Goal: Task Accomplishment & Management: Use online tool/utility

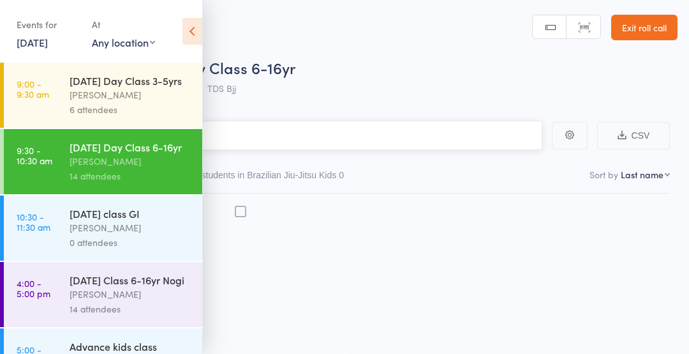
scroll to position [1, 0]
click at [184, 36] on icon at bounding box center [193, 31] width 20 height 27
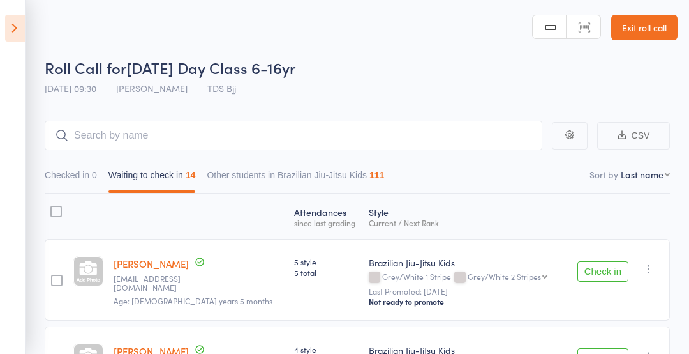
click at [601, 271] on button "Check in" at bounding box center [603, 271] width 51 height 20
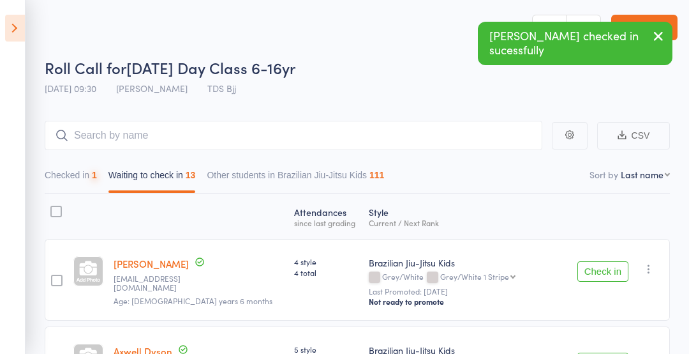
click at [608, 273] on button "Check in" at bounding box center [603, 271] width 51 height 20
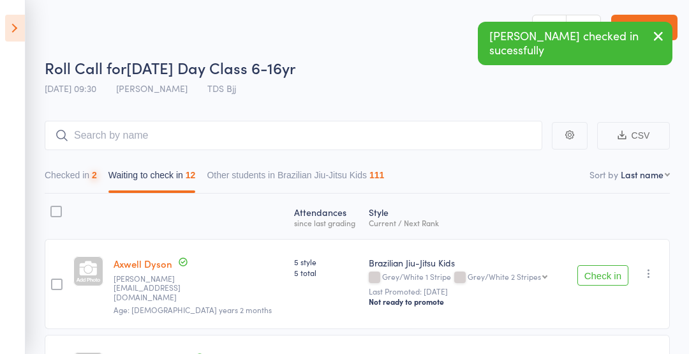
click at [603, 273] on button "Check in" at bounding box center [603, 275] width 51 height 20
click at [605, 278] on button "Check in" at bounding box center [603, 275] width 51 height 20
click at [604, 276] on button "Check in" at bounding box center [603, 275] width 51 height 20
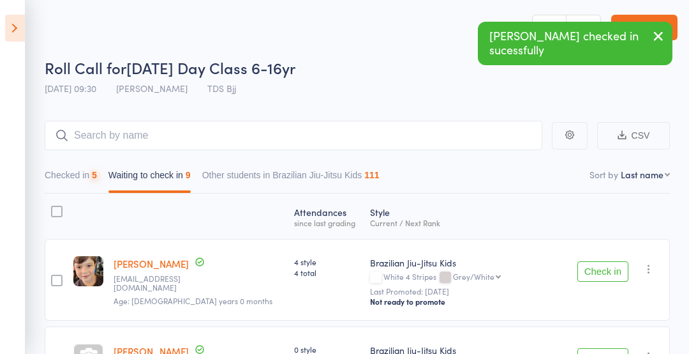
click at [605, 277] on button "Check in" at bounding box center [603, 271] width 51 height 20
click at [603, 277] on button "Check in" at bounding box center [603, 271] width 51 height 20
click at [603, 280] on button "Check in" at bounding box center [603, 271] width 51 height 20
click at [601, 279] on button "Check in" at bounding box center [603, 271] width 51 height 20
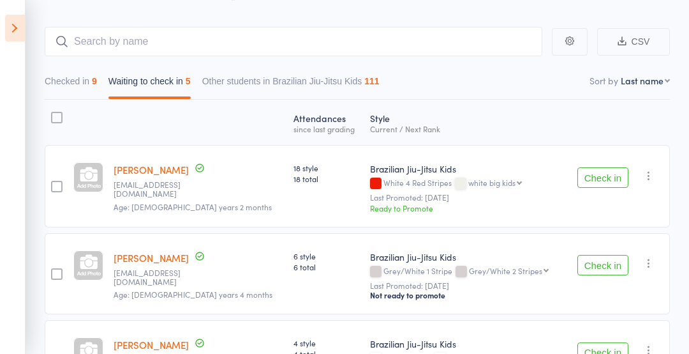
scroll to position [98, 0]
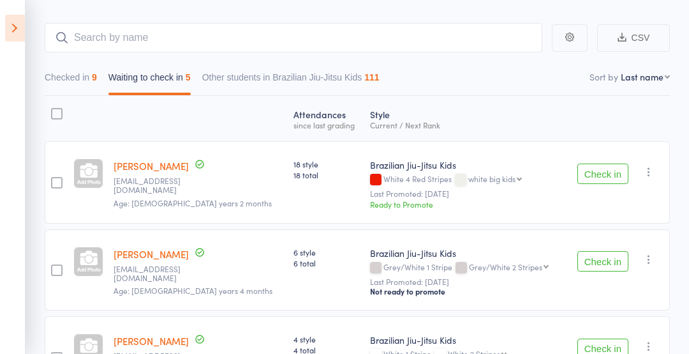
click at [614, 257] on button "Check in" at bounding box center [603, 261] width 51 height 20
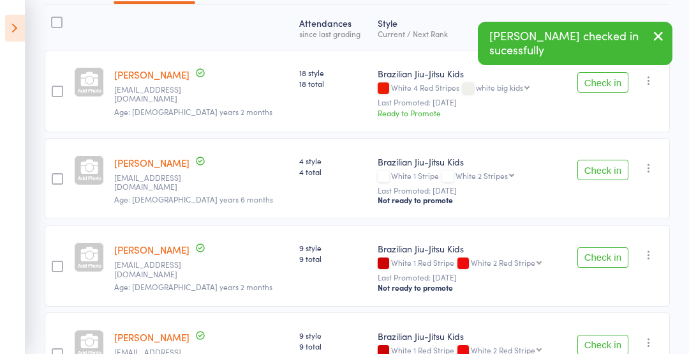
scroll to position [189, 0]
click at [598, 263] on button "Check in" at bounding box center [603, 258] width 51 height 20
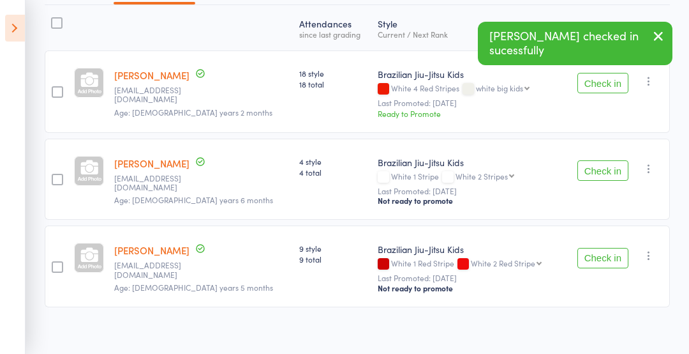
click at [604, 262] on button "Check in" at bounding box center [603, 258] width 51 height 20
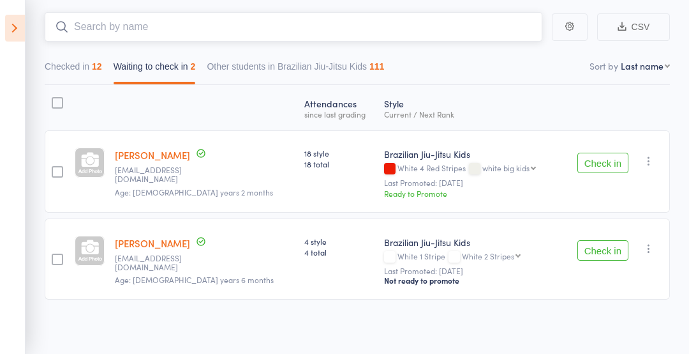
click at [478, 29] on input "search" at bounding box center [294, 26] width 498 height 29
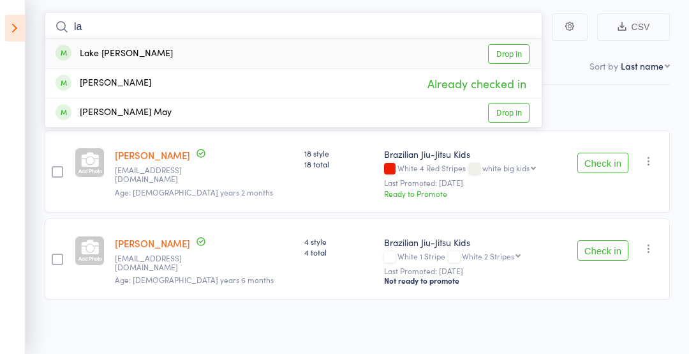
type input "l"
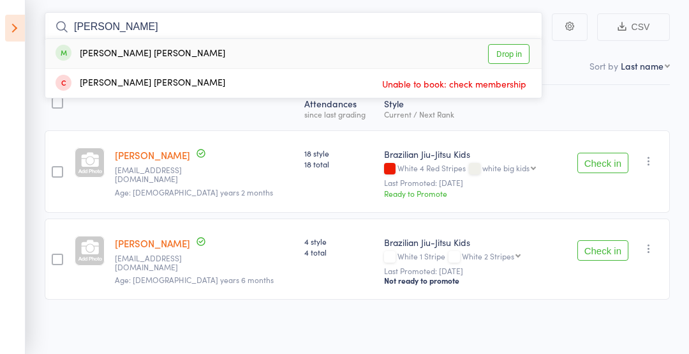
type input "[PERSON_NAME]"
click at [509, 56] on link "Drop in" at bounding box center [508, 54] width 41 height 20
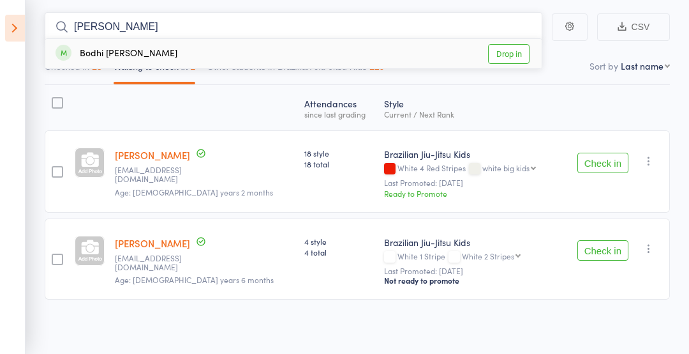
type input "[PERSON_NAME]"
click at [509, 53] on link "Drop in" at bounding box center [508, 54] width 41 height 20
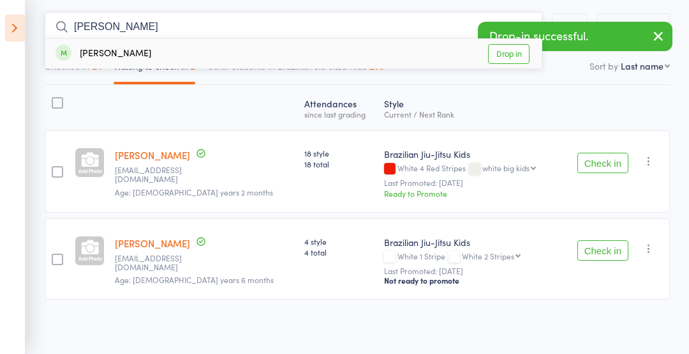
type input "[PERSON_NAME]"
click at [518, 54] on link "Drop in" at bounding box center [508, 54] width 41 height 20
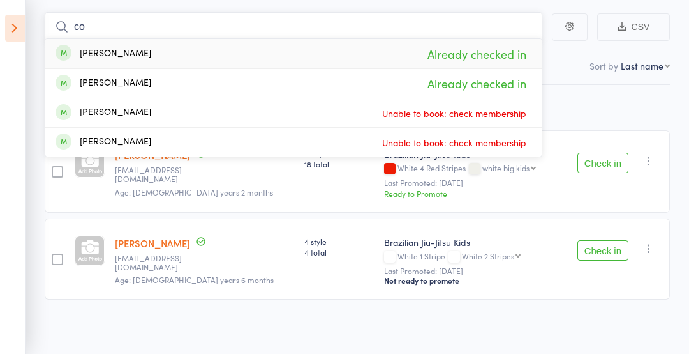
type input "c"
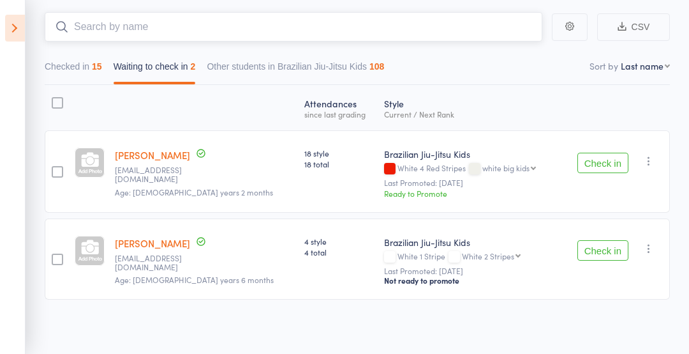
type input "1"
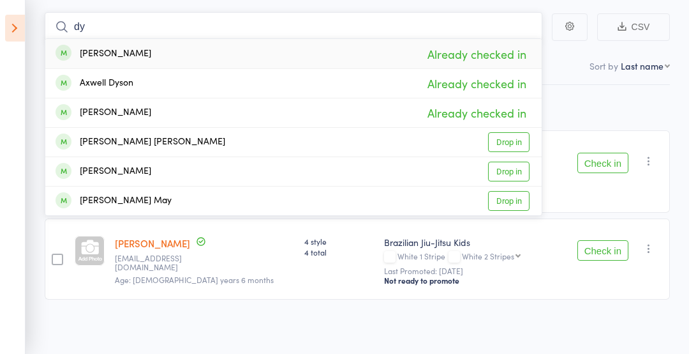
type input "d"
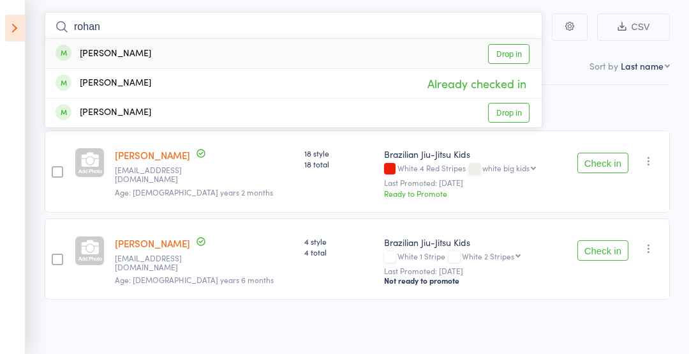
type input "rohan"
click at [513, 61] on link "Drop in" at bounding box center [508, 54] width 41 height 20
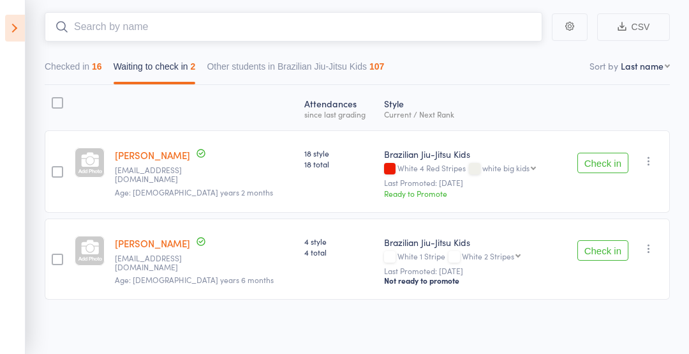
click at [477, 73] on nav "Checked in 16 Waiting to check in 2 Other students in Brazilian Jiu-Jitsu Kids …" at bounding box center [357, 69] width 637 height 29
click at [68, 70] on button "Checked in 16" at bounding box center [73, 69] width 57 height 29
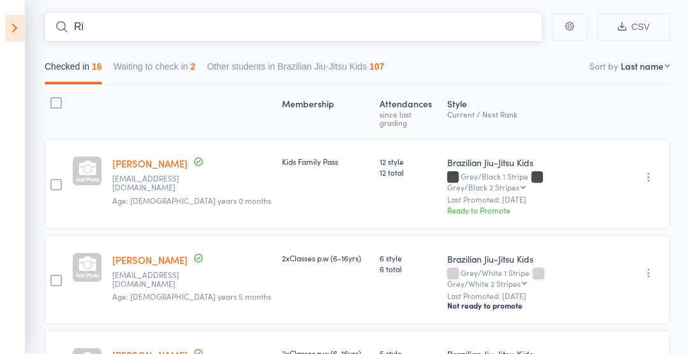
type input "R"
